Goal: Information Seeking & Learning: Find specific page/section

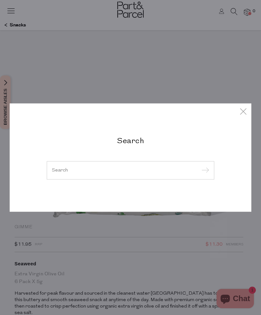
click at [127, 178] on div at bounding box center [131, 170] width 168 height 19
click at [132, 170] on input "search" at bounding box center [130, 170] width 157 height 5
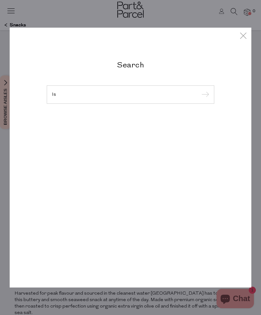
type input "I"
type input "Miso"
click at [204, 95] on input "submit" at bounding box center [205, 95] width 10 height 10
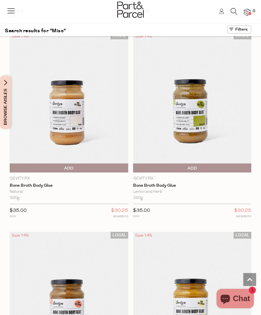
scroll to position [2204, 0]
